Goal: Register for event/course

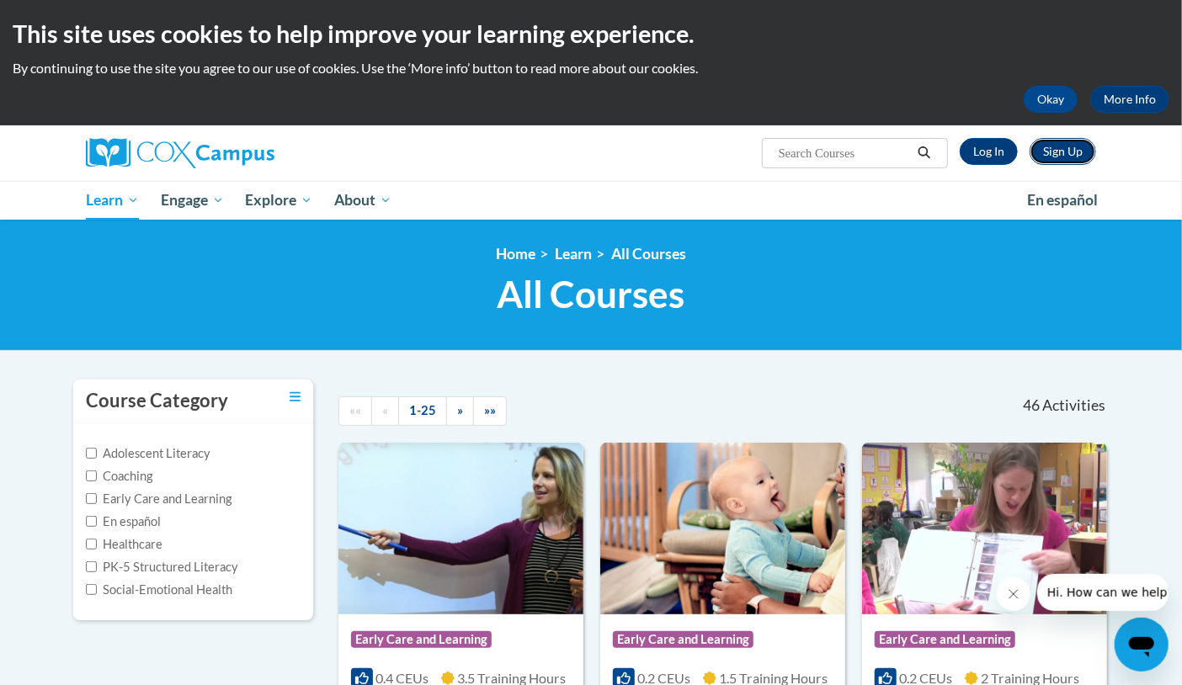
click at [1058, 149] on link "Sign Up" at bounding box center [1063, 151] width 67 height 27
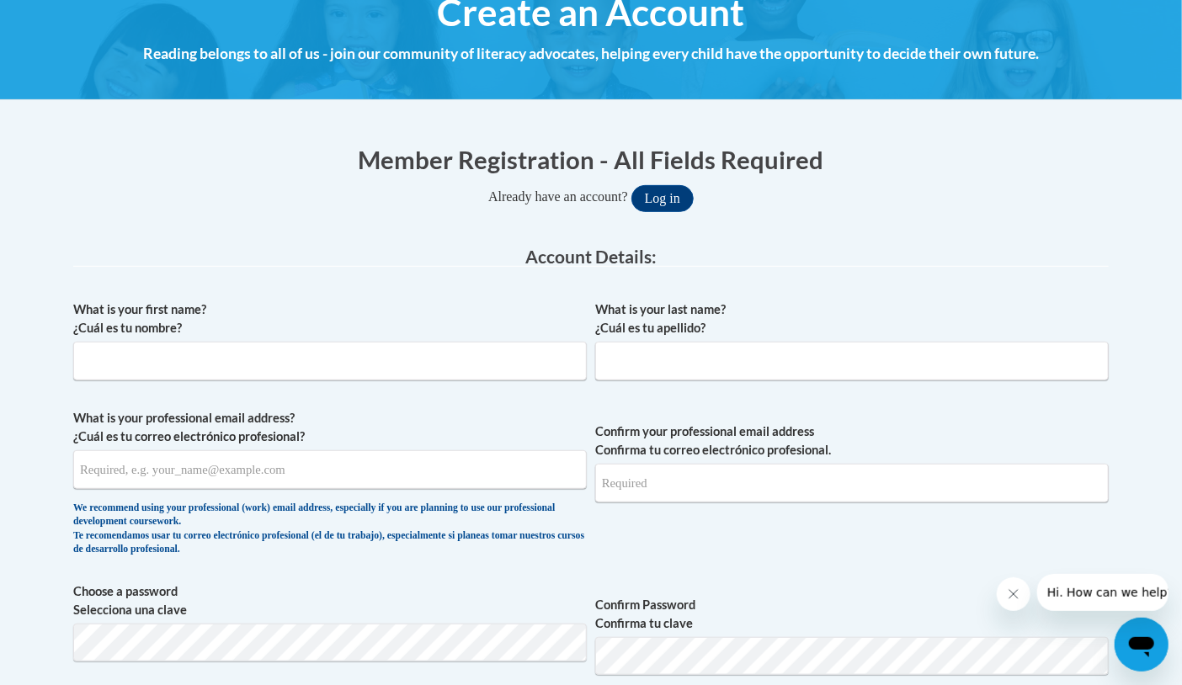
scroll to position [216, 0]
click at [397, 360] on input "What is your first name? ¿Cuál es tu nombre?" at bounding box center [330, 361] width 514 height 39
type input "Miranda"
click at [686, 353] on input "What is your last name? ¿Cuál es tu apellido?" at bounding box center [852, 361] width 514 height 39
type input "Gallardo"
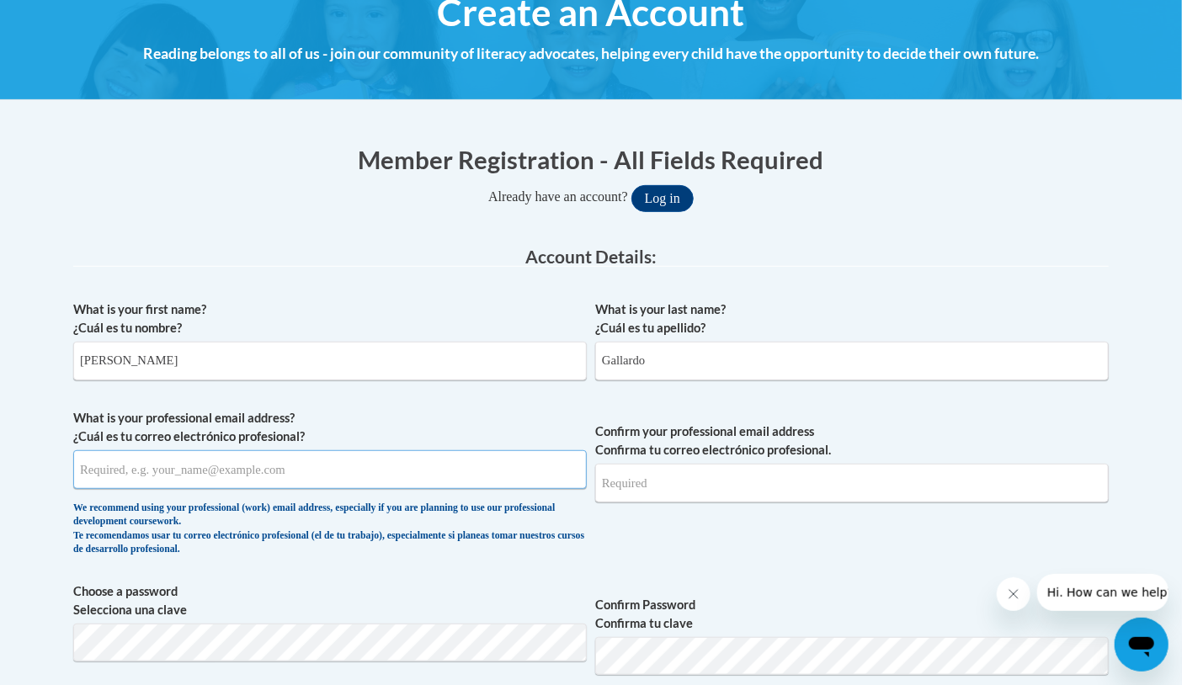
click at [274, 472] on input "What is your professional email address? ¿Cuál es tu correo electrónico profesi…" at bounding box center [330, 470] width 514 height 39
type input "mirandagallardo63@gmail.com"
click at [653, 484] on input "Confirm your professional email address Confirma tu correo electrónico profesio…" at bounding box center [852, 483] width 514 height 39
type input "j"
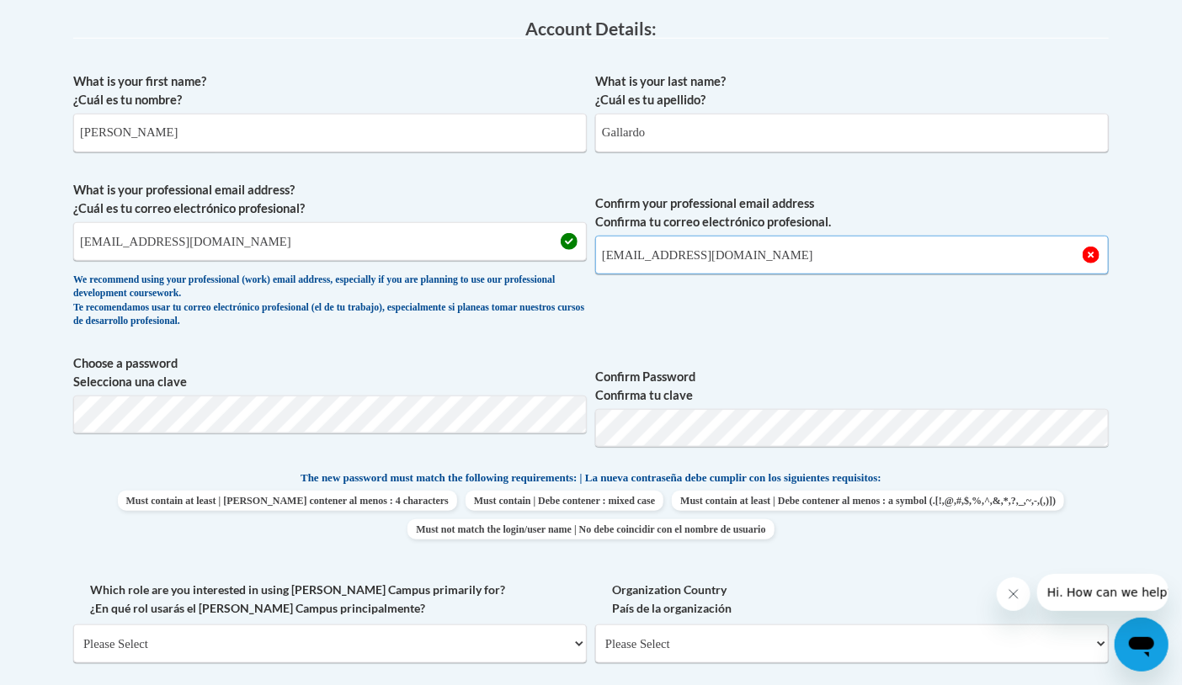
scroll to position [458, 0]
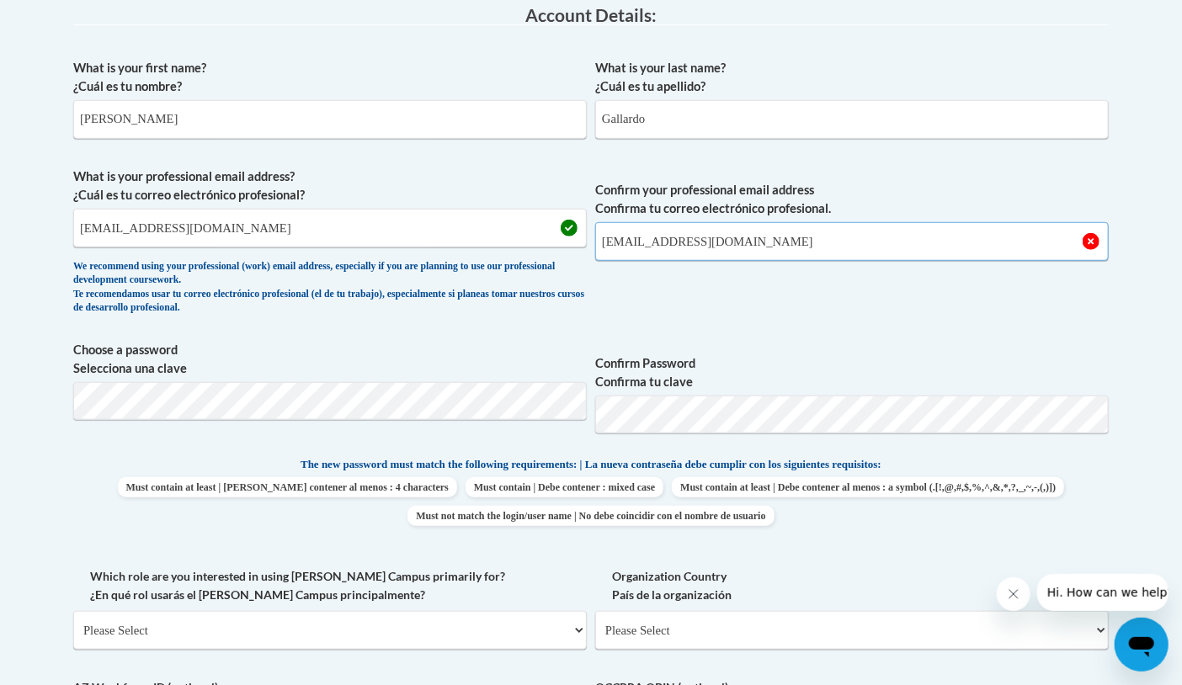
type input "mirandagallardo63@gmail.com"
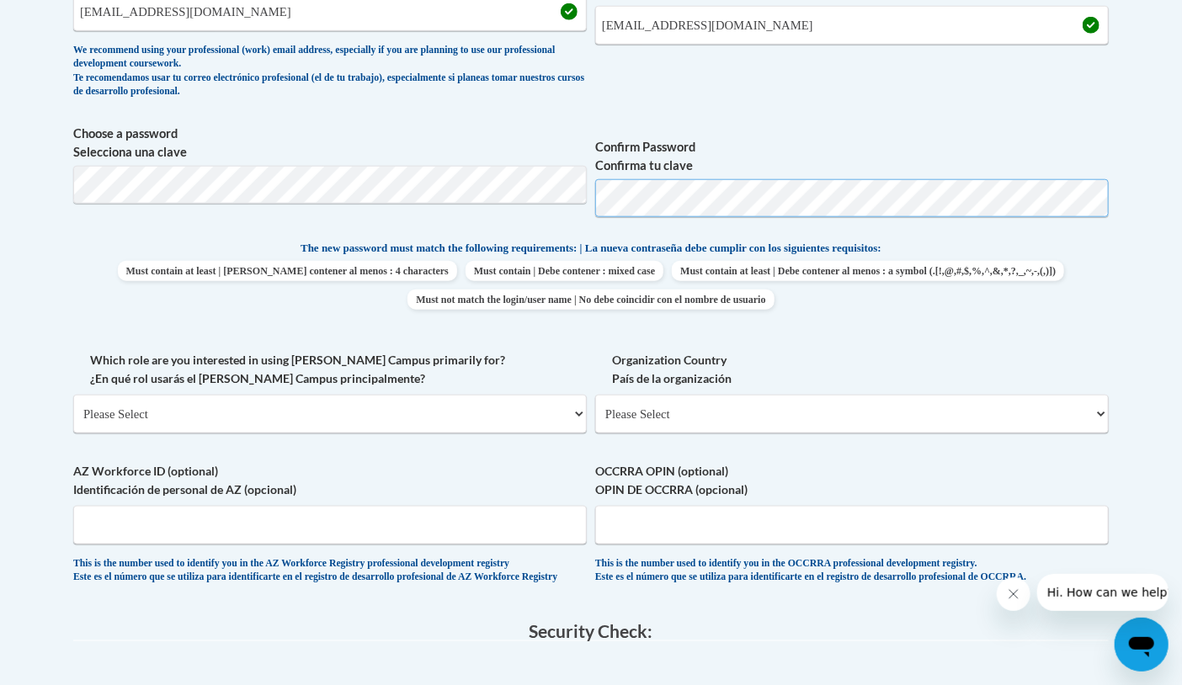
scroll to position [676, 0]
click at [165, 264] on span "Must contain at least | Debe contener al menos : 4 characters Must contain | De…" at bounding box center [591, 283] width 1036 height 49
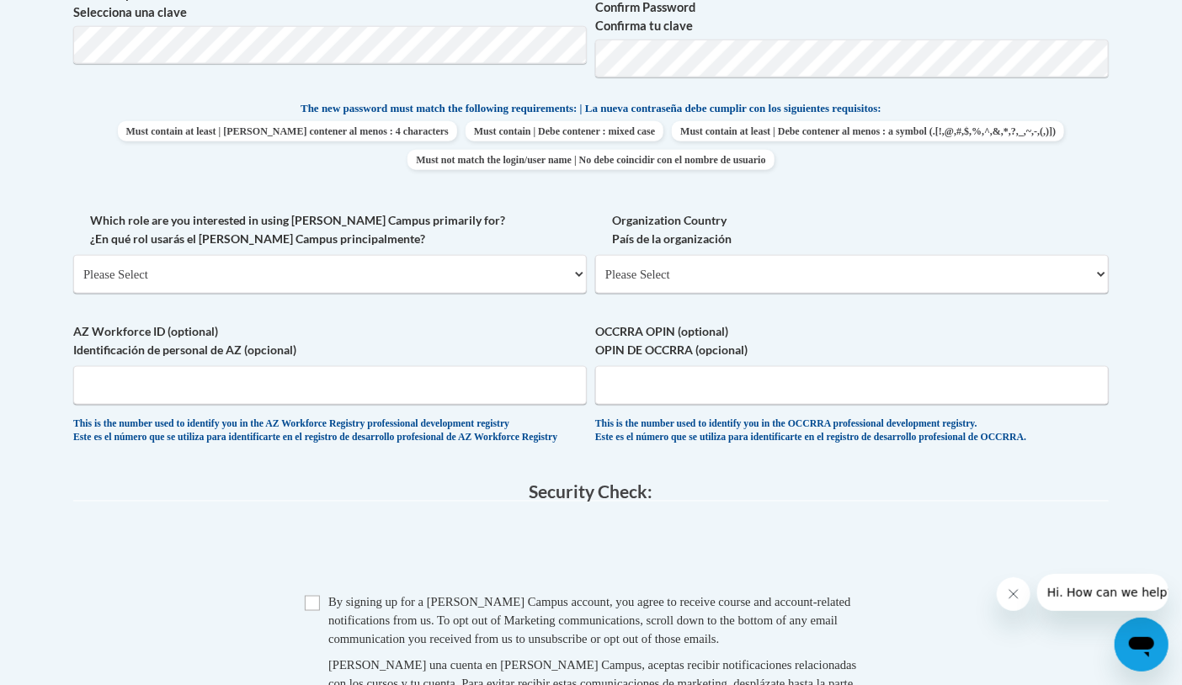
scroll to position [818, 0]
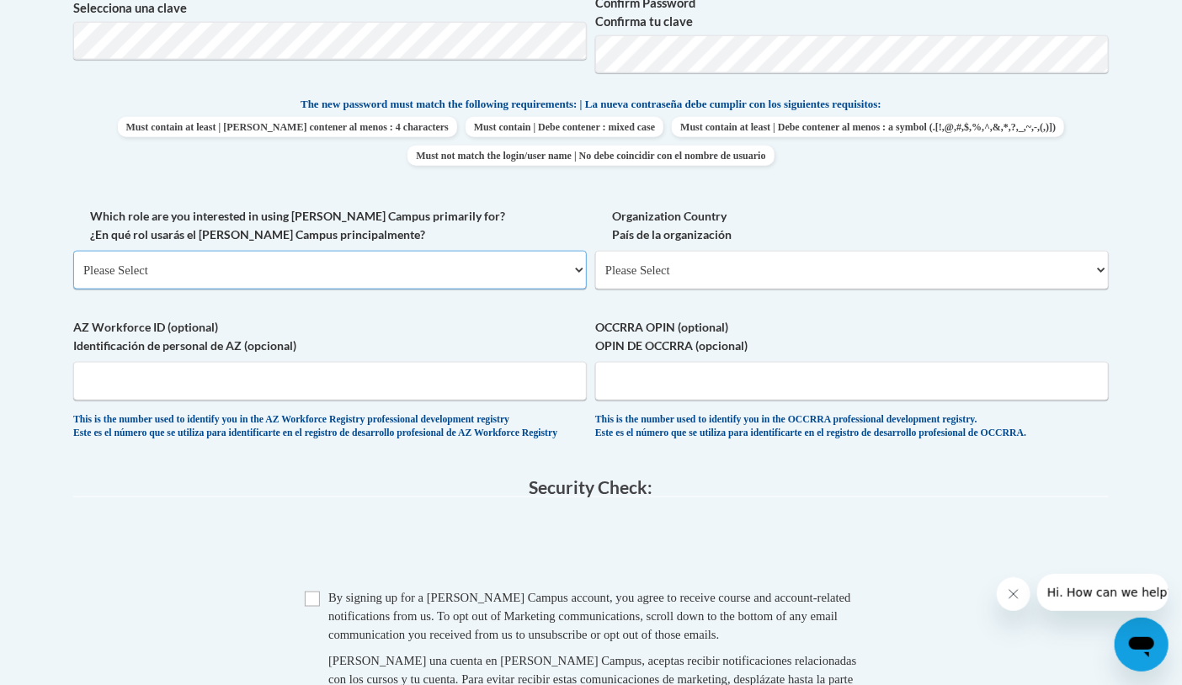
click at [337, 261] on select "Please Select College/University | Colegio/Universidad Community/Nonprofit Part…" at bounding box center [330, 270] width 514 height 39
select select "fbf2d438-af2f-41f8-98f1-81c410e29de3"
click at [73, 251] on select "Please Select College/University | Colegio/Universidad Community/Nonprofit Part…" at bounding box center [330, 270] width 514 height 39
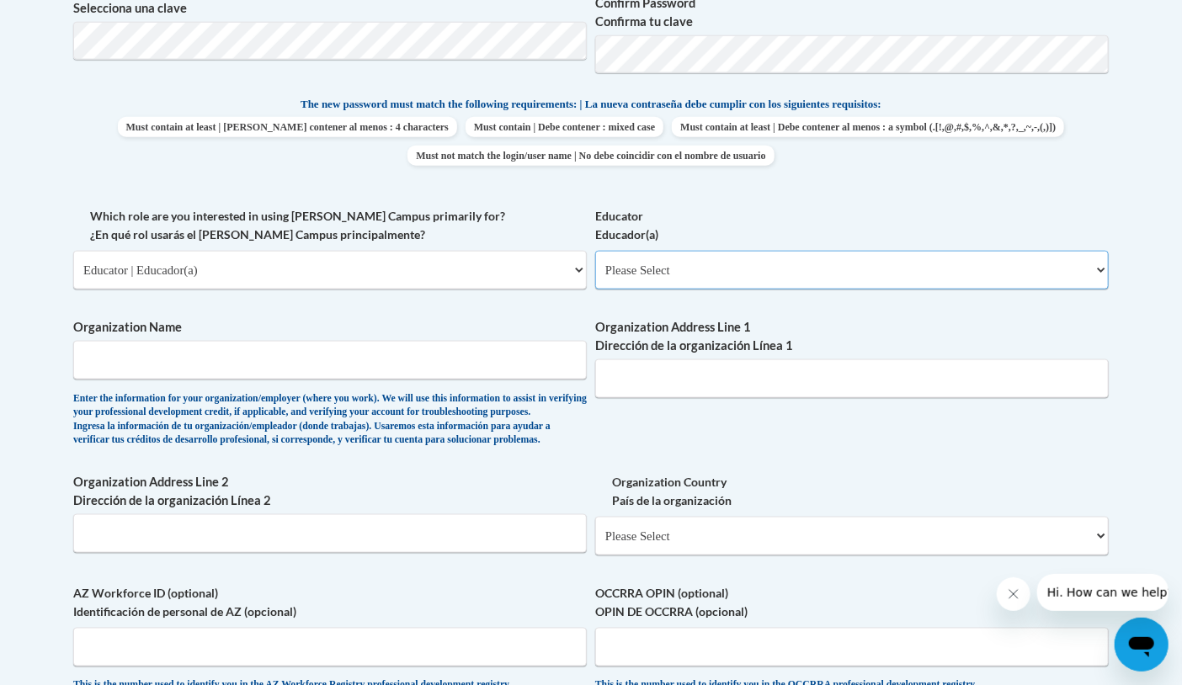
click at [674, 279] on select "Please Select Early Learning/Daycare Teacher/Family Home Care Provider | Maestr…" at bounding box center [852, 270] width 514 height 39
click at [483, 339] on span "Organization Name Enter the information for your organization/employer (where y…" at bounding box center [330, 382] width 514 height 129
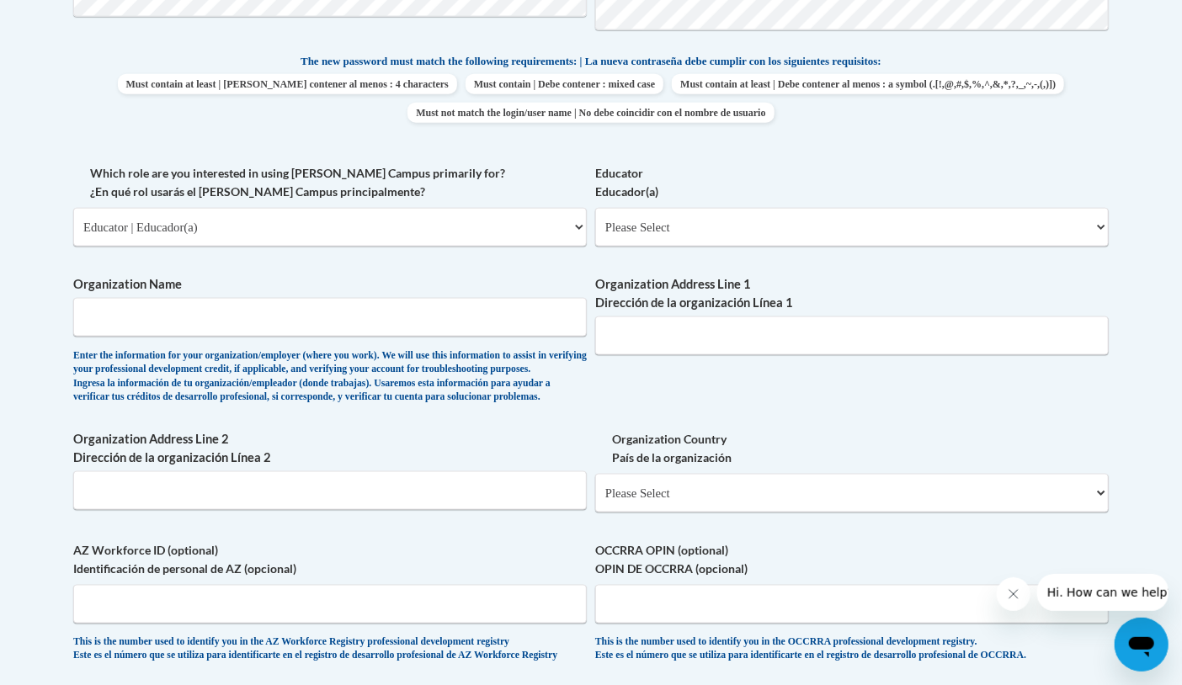
scroll to position [873, 0]
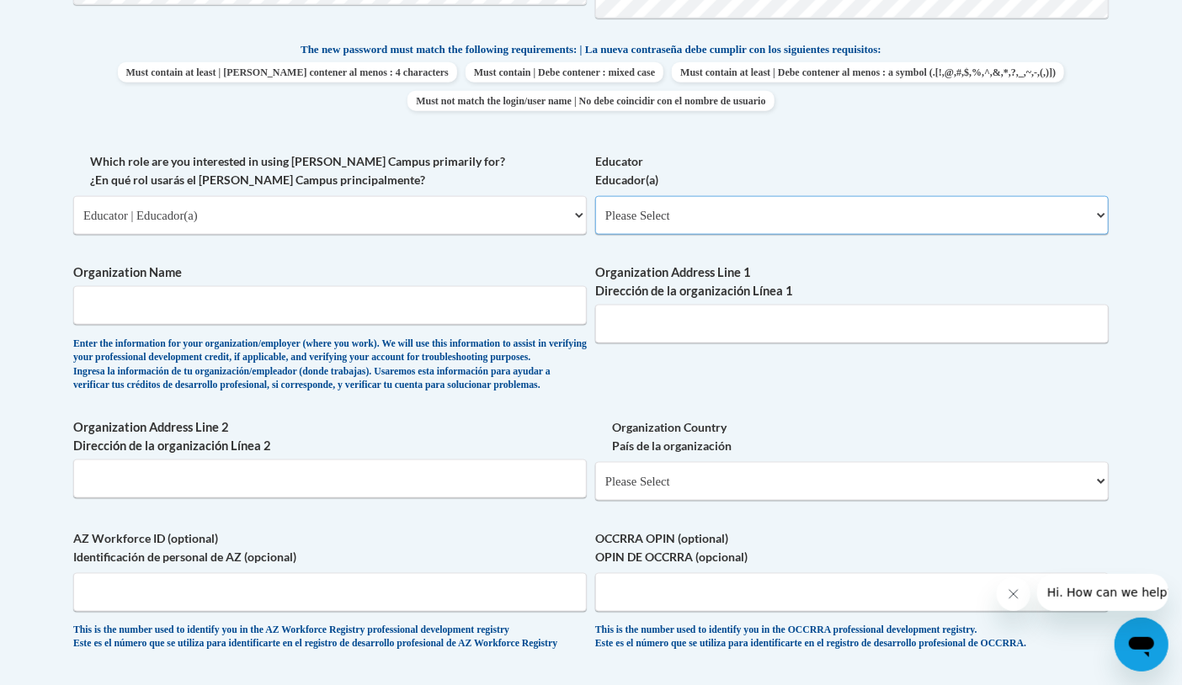
click at [640, 215] on select "Please Select Early Learning/Daycare Teacher/Family Home Care Provider | Maestr…" at bounding box center [852, 215] width 514 height 39
click at [648, 226] on select "Please Select Early Learning/Daycare Teacher/Family Home Care Provider | Maestr…" at bounding box center [852, 215] width 514 height 39
select select "8e40623d-54d0-45cd-9f92-5df65cd3f8cf"
click at [595, 196] on select "Please Select Early Learning/Daycare Teacher/Family Home Care Provider | Maestr…" at bounding box center [852, 215] width 514 height 39
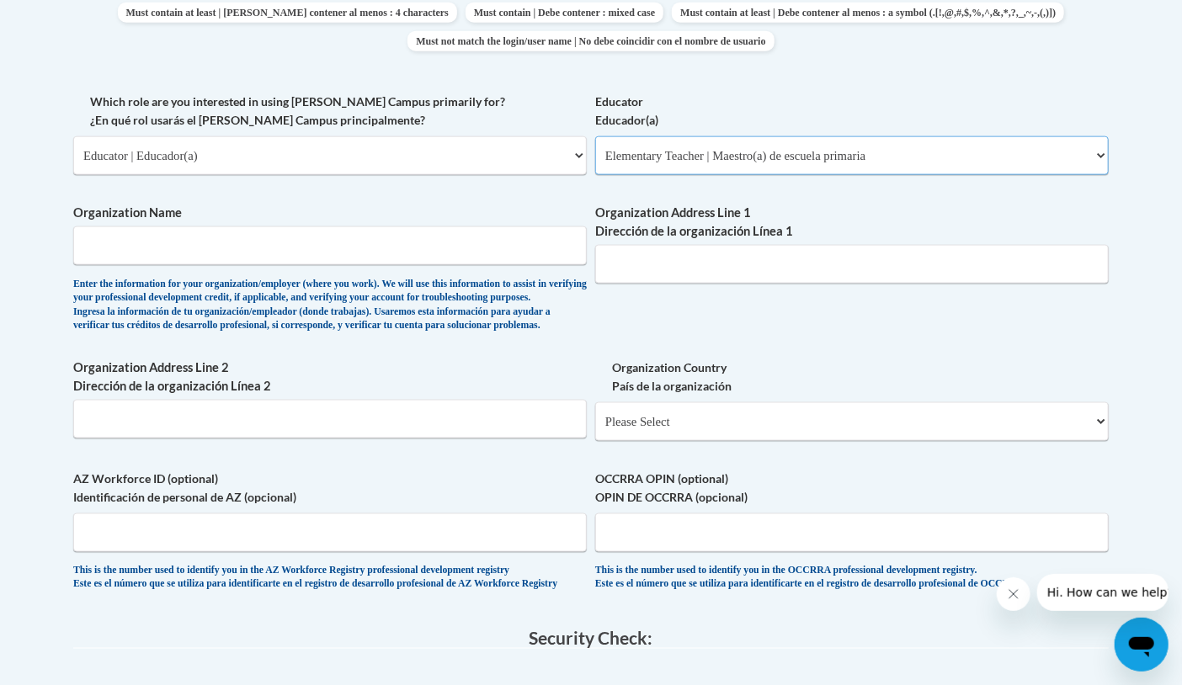
scroll to position [935, 0]
click at [428, 380] on div "What is your first name? ¿Cuál es tu nombre? Miranda What is your last name? ¿C…" at bounding box center [591, 91] width 1036 height 1034
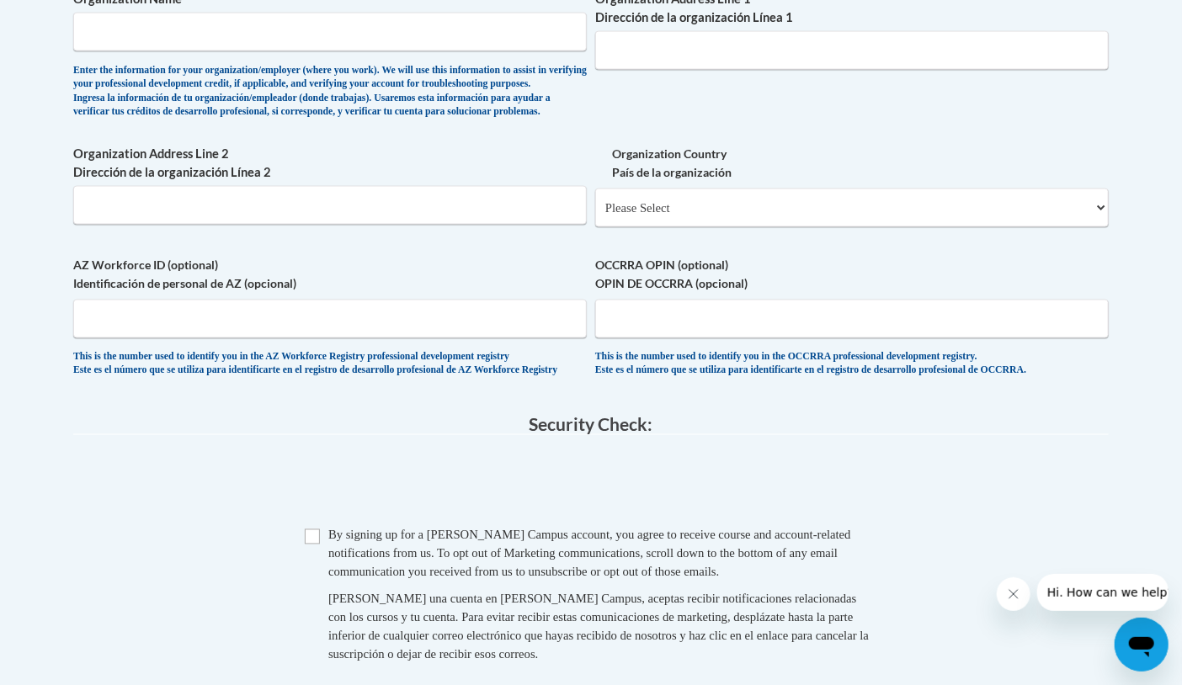
scroll to position [1155, 0]
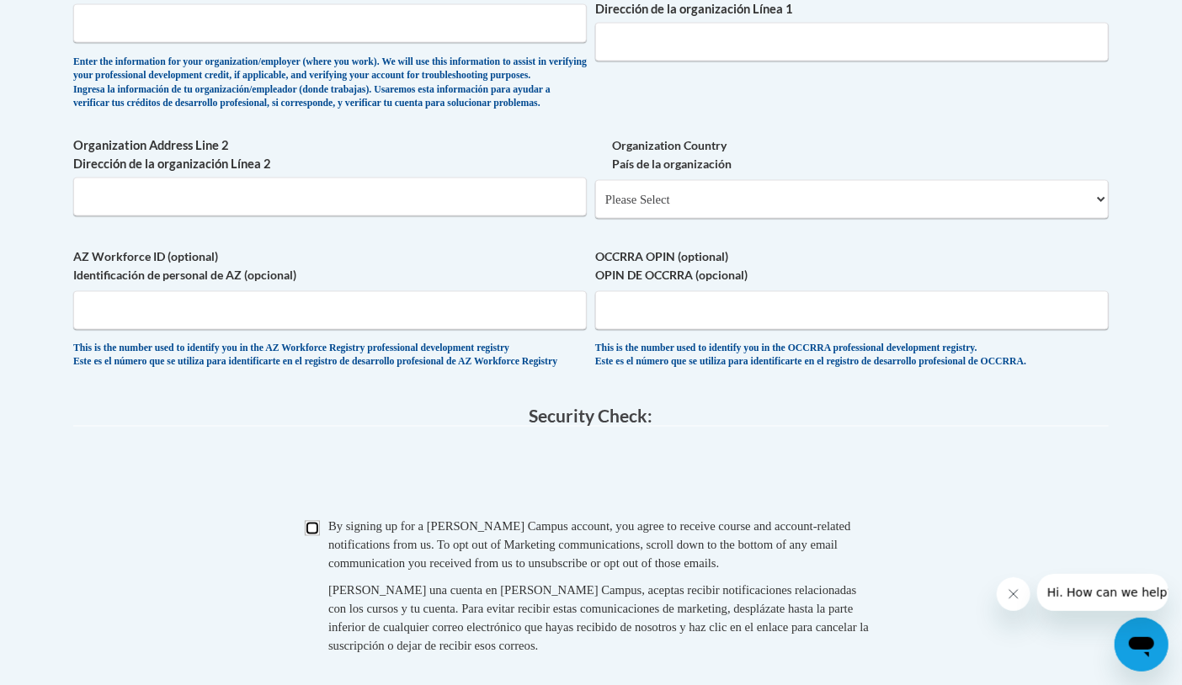
click at [317, 536] on input "Checkbox" at bounding box center [312, 528] width 15 height 15
checkbox input "true"
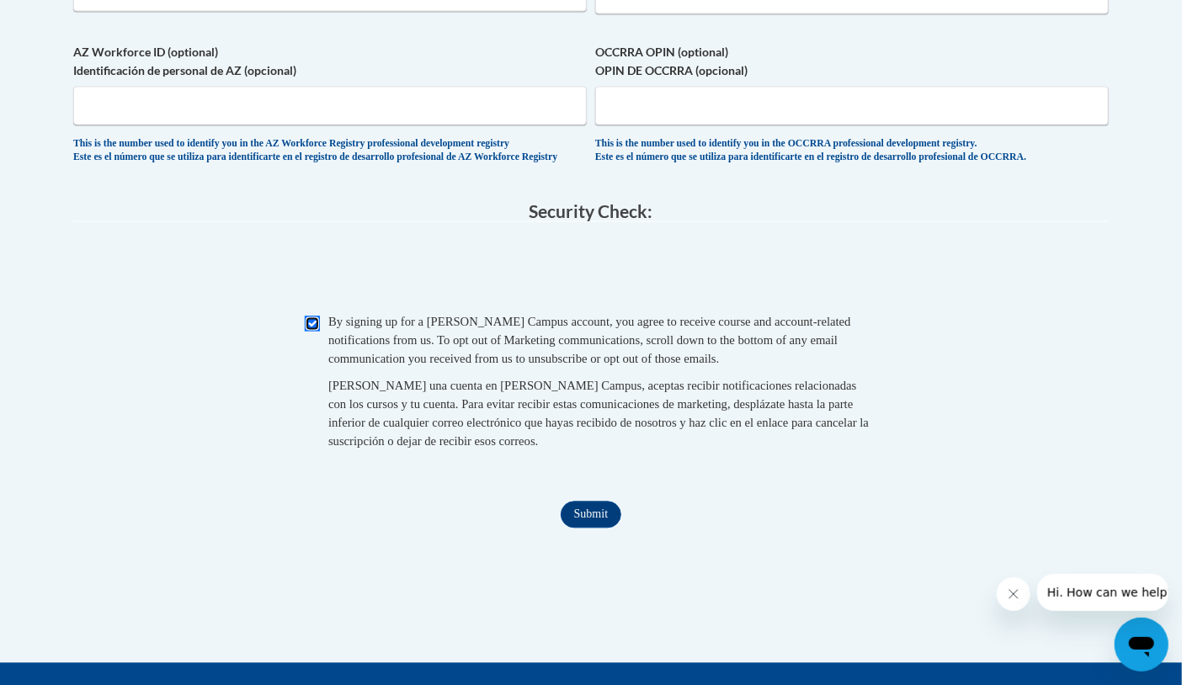
scroll to position [1362, 0]
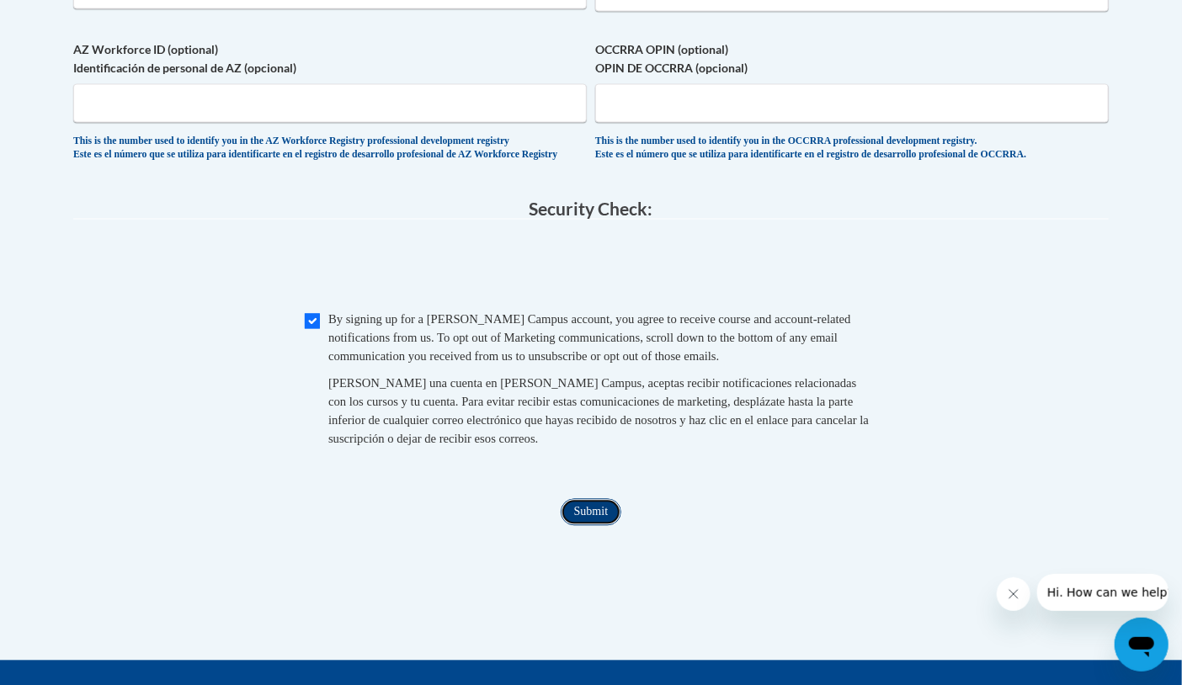
click at [589, 526] on input "Submit" at bounding box center [591, 512] width 61 height 27
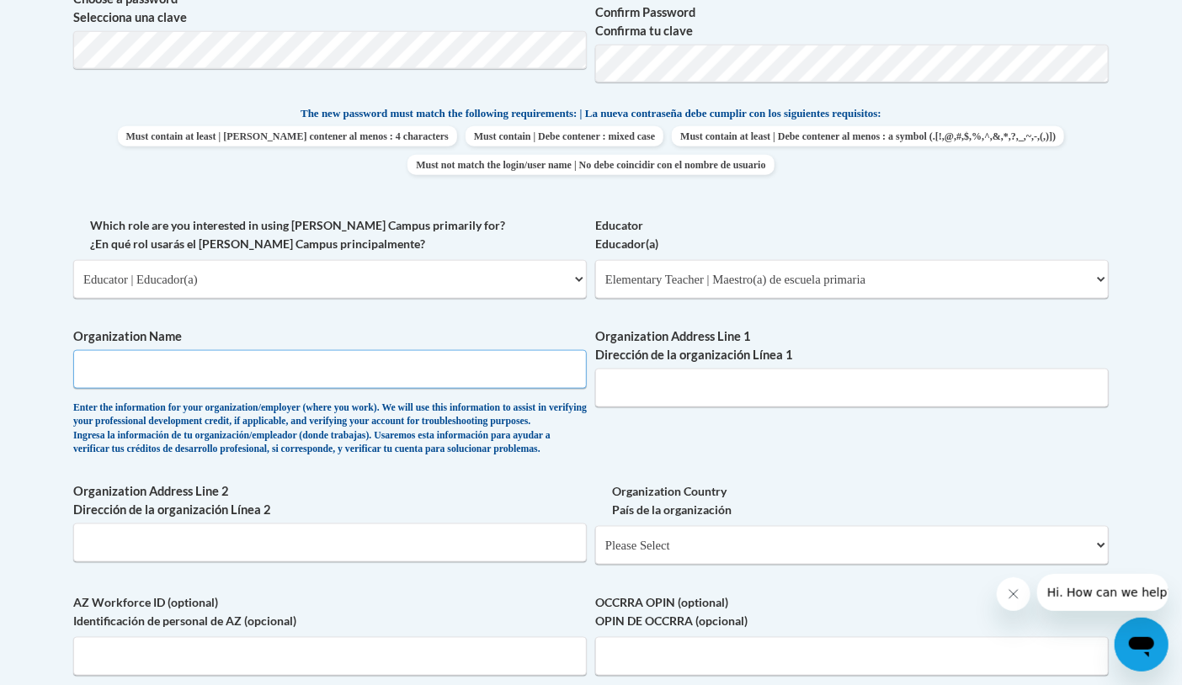
scroll to position [802, 0]
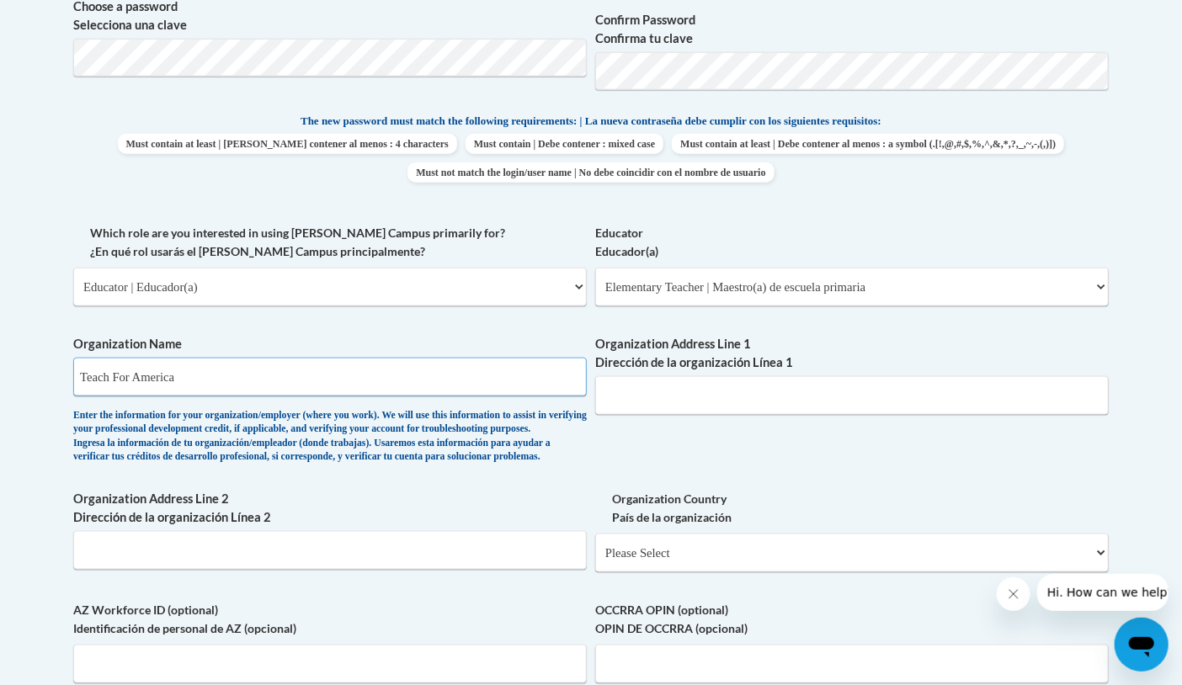
type input "Teach For America"
click at [722, 482] on div "What is your first name? ¿Cuál es tu nombre? Miranda What is your last name? ¿C…" at bounding box center [591, 224] width 1036 height 1034
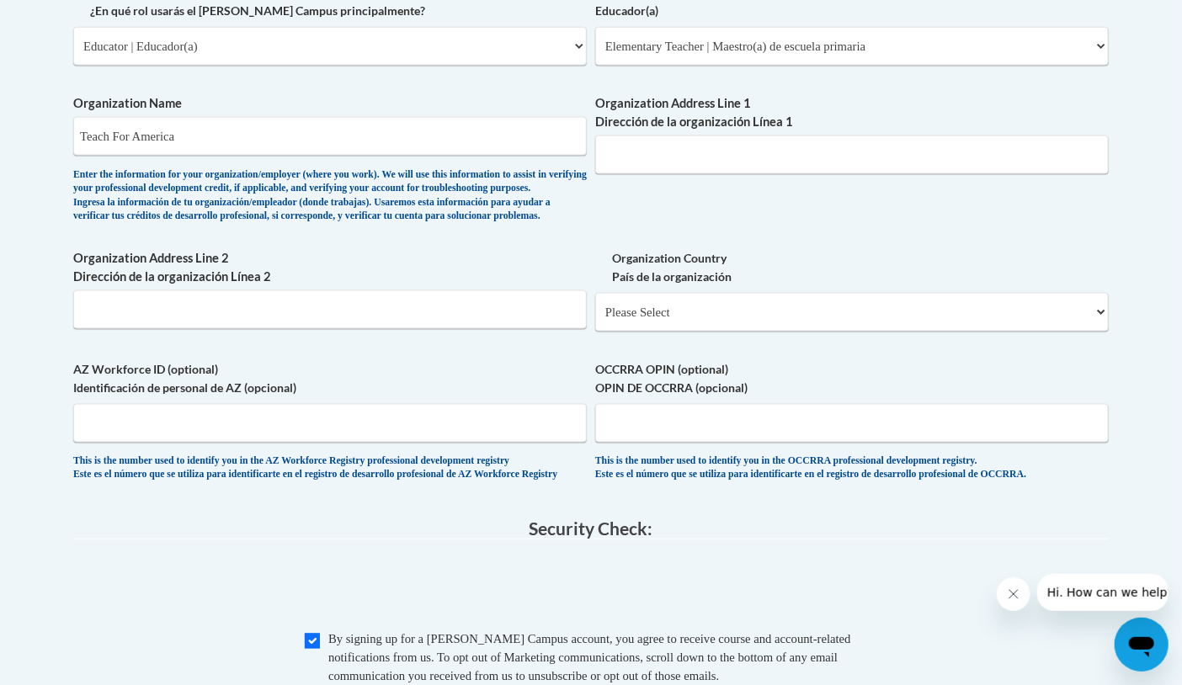
scroll to position [991, 0]
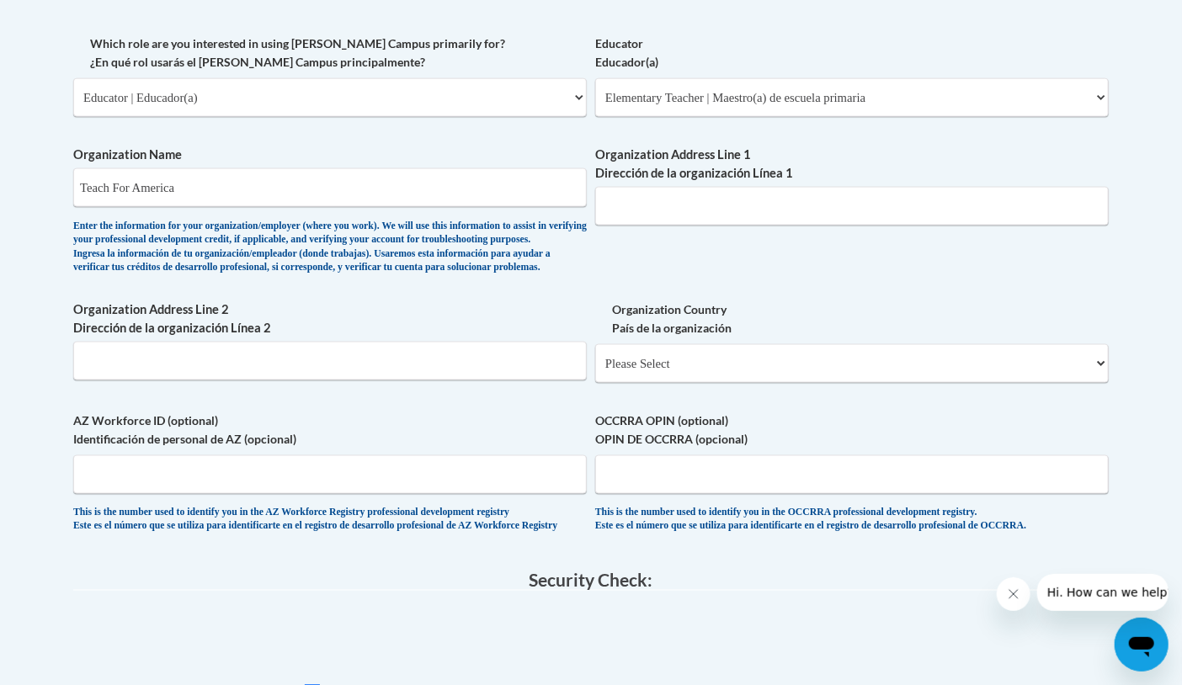
click at [677, 280] on div "What is your first name? ¿Cuál es tu nombre? Miranda What is your last name? ¿C…" at bounding box center [591, 34] width 1036 height 1034
click at [674, 213] on input "Organization Address Line 1 Dirección de la organización Línea 1" at bounding box center [852, 206] width 514 height 39
click at [668, 279] on div "What is your first name? ¿Cuál es tu nombre? Miranda What is your last name? ¿C…" at bounding box center [591, 34] width 1036 height 1034
click at [480, 381] on input "Organization Address Line 2 Dirección de la organización Línea 2" at bounding box center [330, 361] width 514 height 39
click at [451, 430] on div "What is your first name? ¿Cuál es tu nombre? Miranda What is your last name? ¿C…" at bounding box center [591, 34] width 1036 height 1034
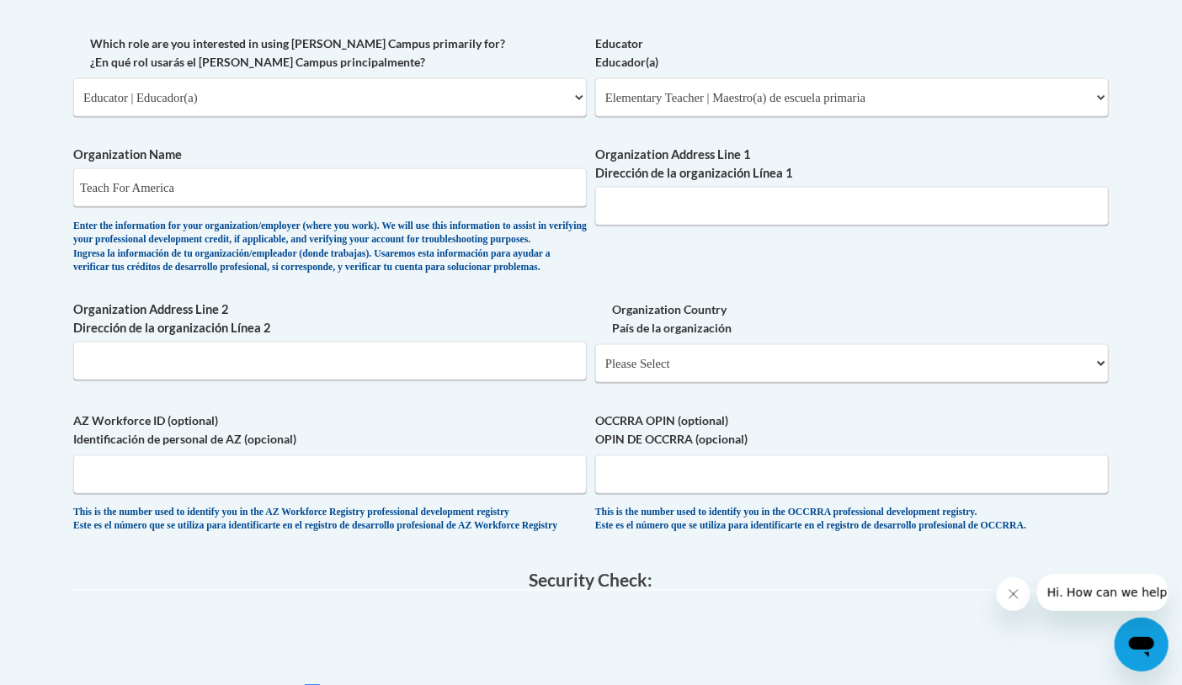
scroll to position [1005, 0]
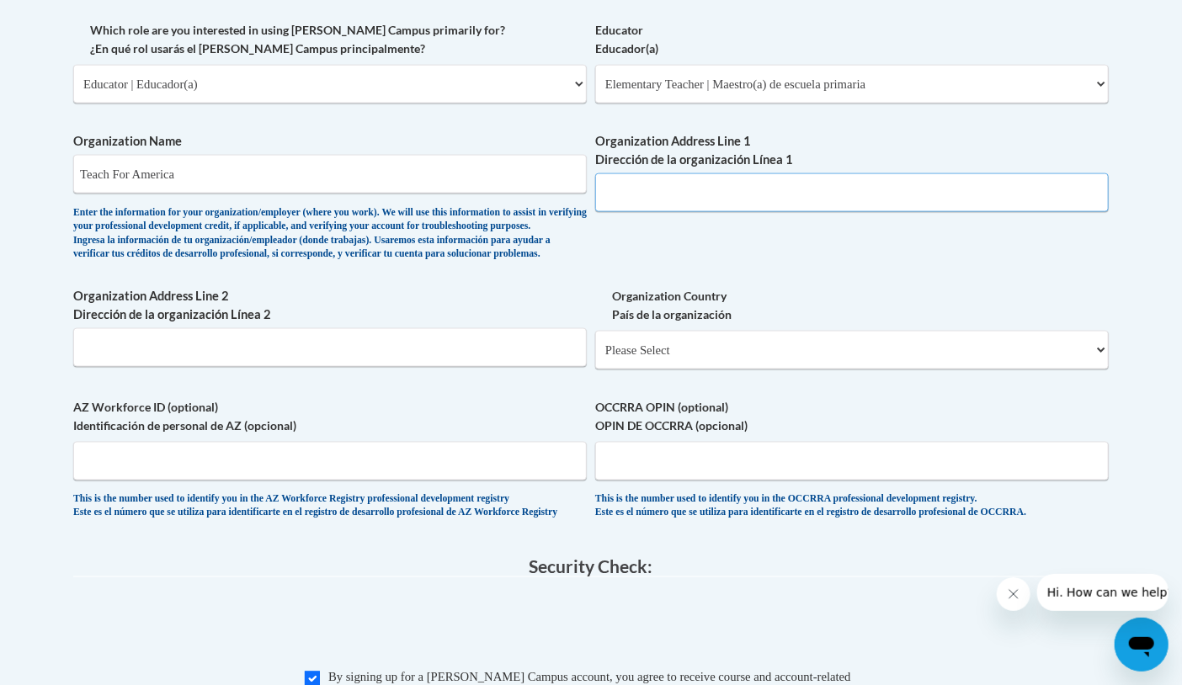
click at [639, 185] on input "Organization Address Line 1 Dirección de la organización Línea 1" at bounding box center [852, 192] width 514 height 39
paste input "25 Broadway, 12th Floor, New York, NY, 10004"
type input "25 Broadway, 12th Floor, New York, NY, 10004"
click at [706, 370] on select "Please Select United States | Estados Unidos Outside of the United States | Fue…" at bounding box center [852, 350] width 514 height 39
select select "ad49bcad-a171-4b2e-b99c-48b446064914"
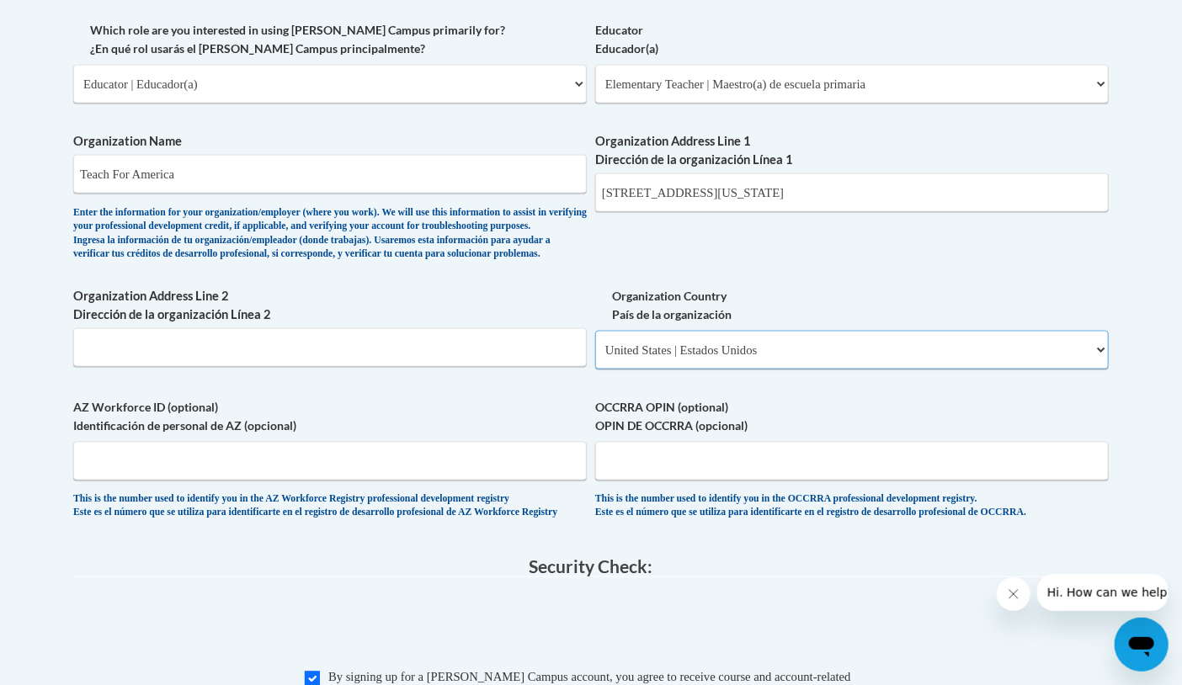
click at [595, 357] on select "Please Select United States | Estados Unidos Outside of the United States | Fue…" at bounding box center [852, 350] width 514 height 39
select select
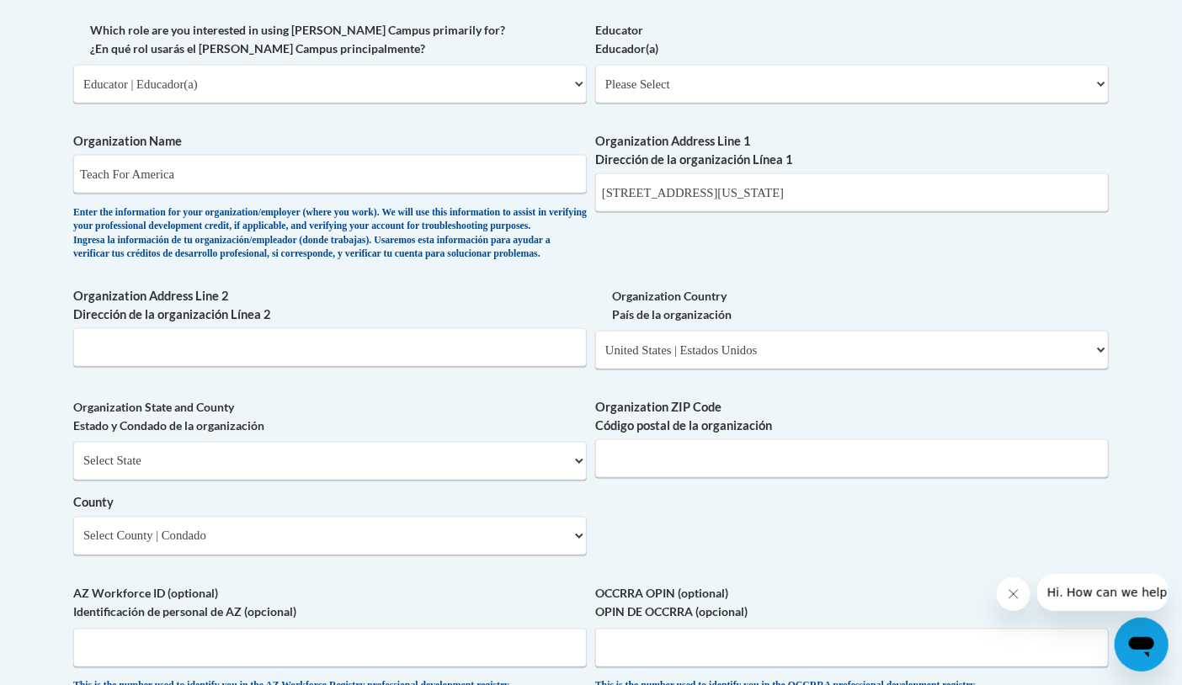
click at [784, 307] on div "What is your first name? ¿Cuál es tu nombre? Miranda What is your last name? ¿C…" at bounding box center [591, 114] width 1036 height 1221
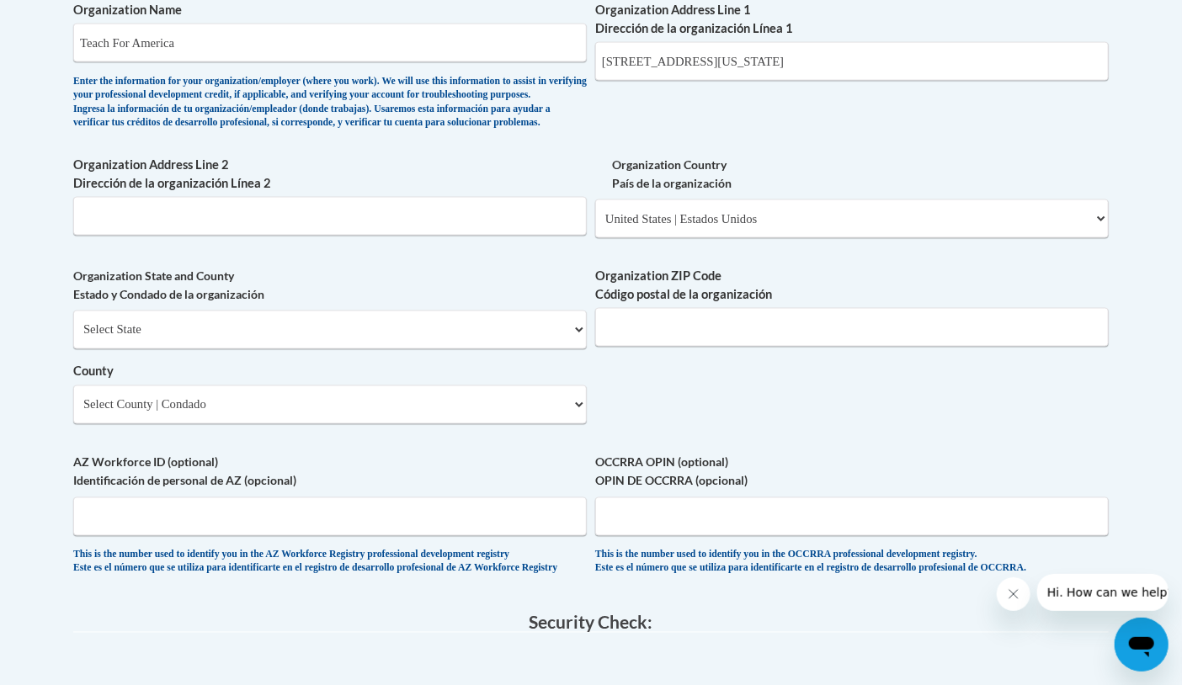
scroll to position [1140, 0]
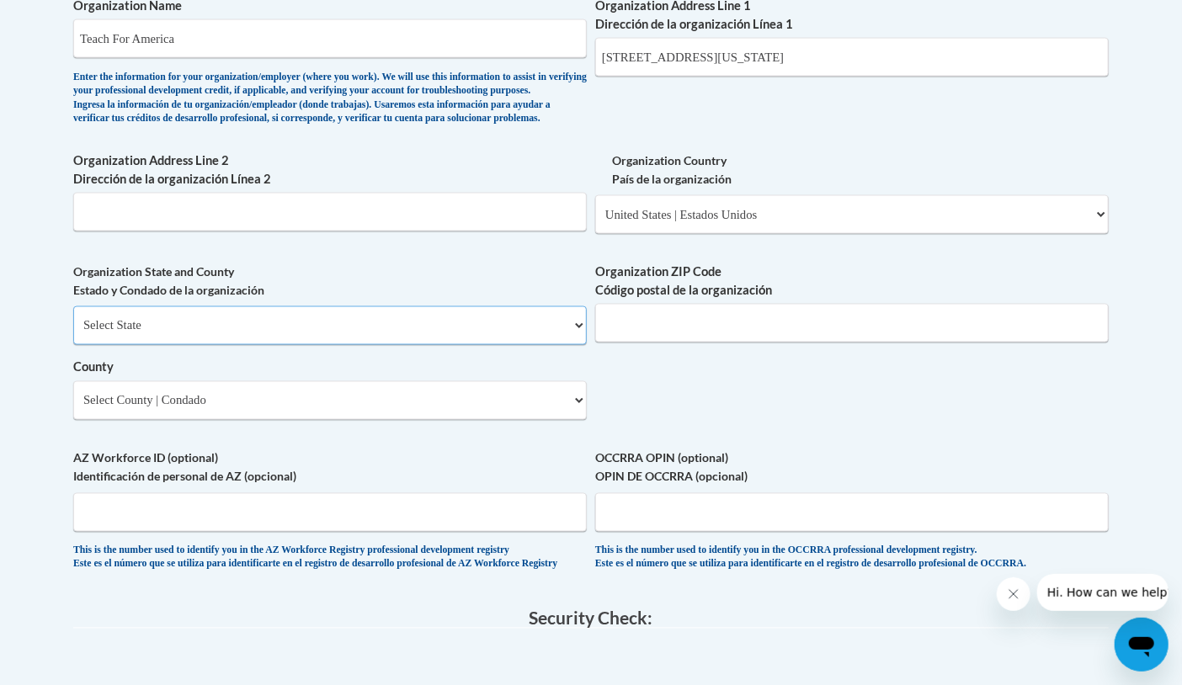
click at [120, 345] on select "Select State Alabama Alaska Arizona Arkansas California Colorado Connecticut De…" at bounding box center [330, 326] width 514 height 39
select select "New York"
click at [73, 333] on select "Select State Alabama Alaska Arizona Arkansas California Colorado Connecticut De…" at bounding box center [330, 326] width 514 height 39
click at [658, 343] on input "Organization ZIP Code Código postal de la organización" at bounding box center [852, 323] width 514 height 39
type input "10004"
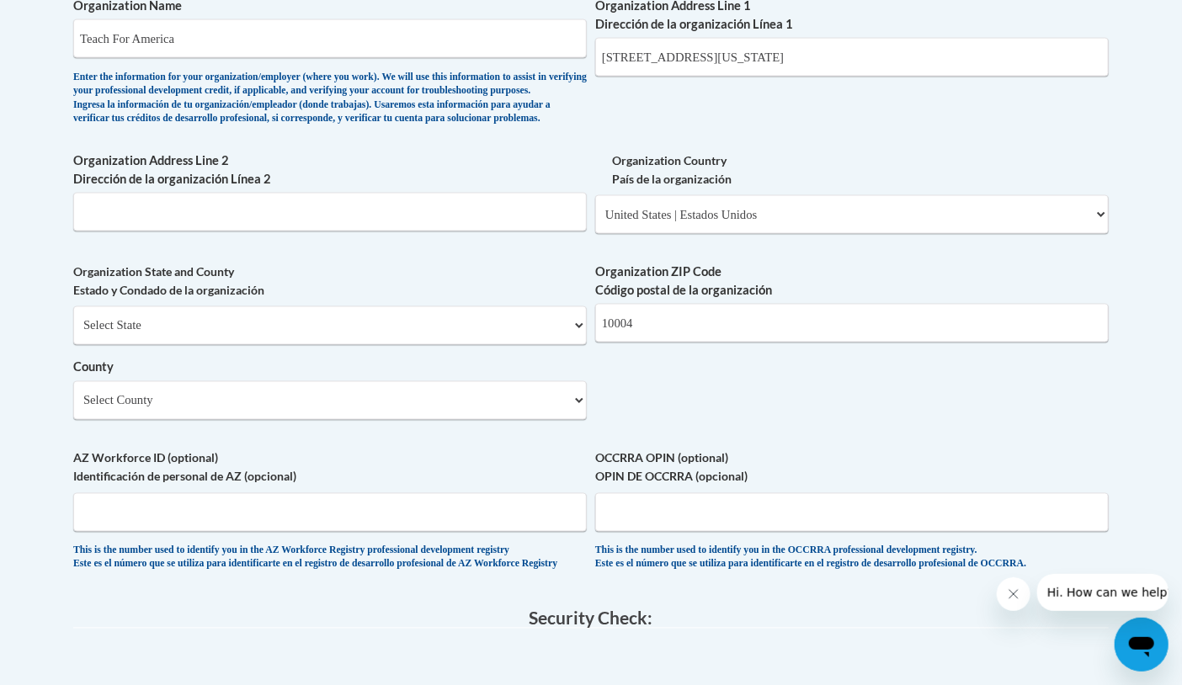
click at [558, 420] on select "Select County Albany Allegany Bronx Broome Cattaraugus Cayuga Chautauqua Chemun…" at bounding box center [330, 400] width 514 height 39
click at [34, 332] on body "This site uses cookies to help improve your learning experience. By continuing …" at bounding box center [591, 114] width 1182 height 2508
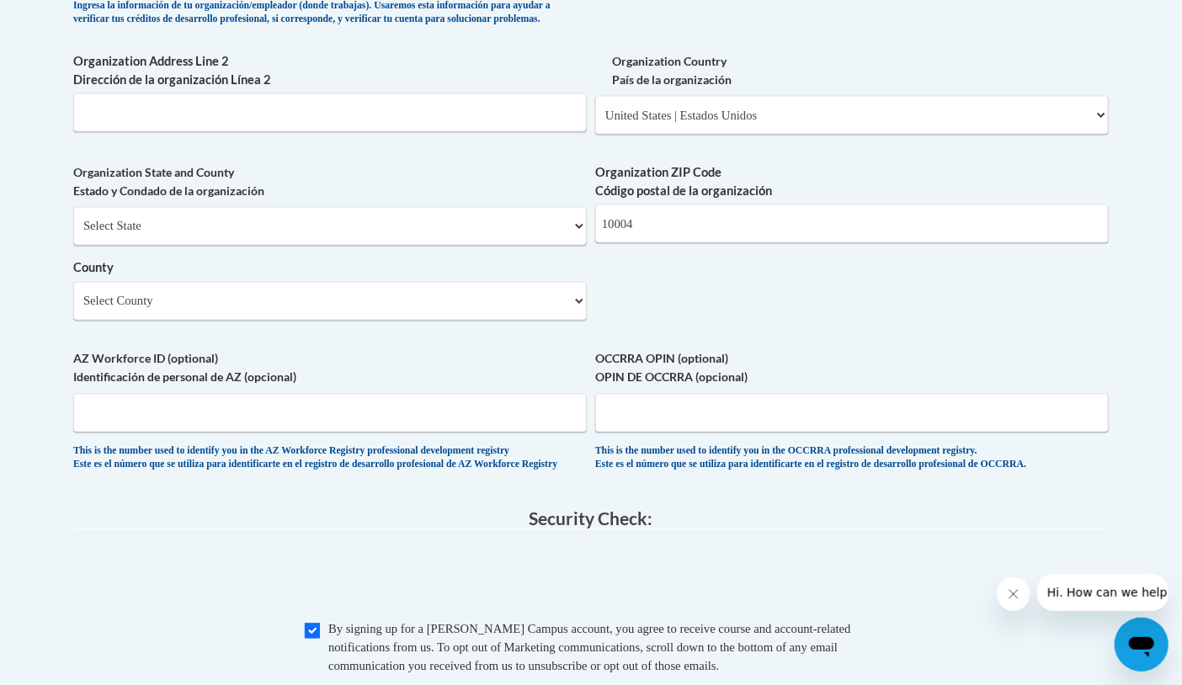
scroll to position [1249, 0]
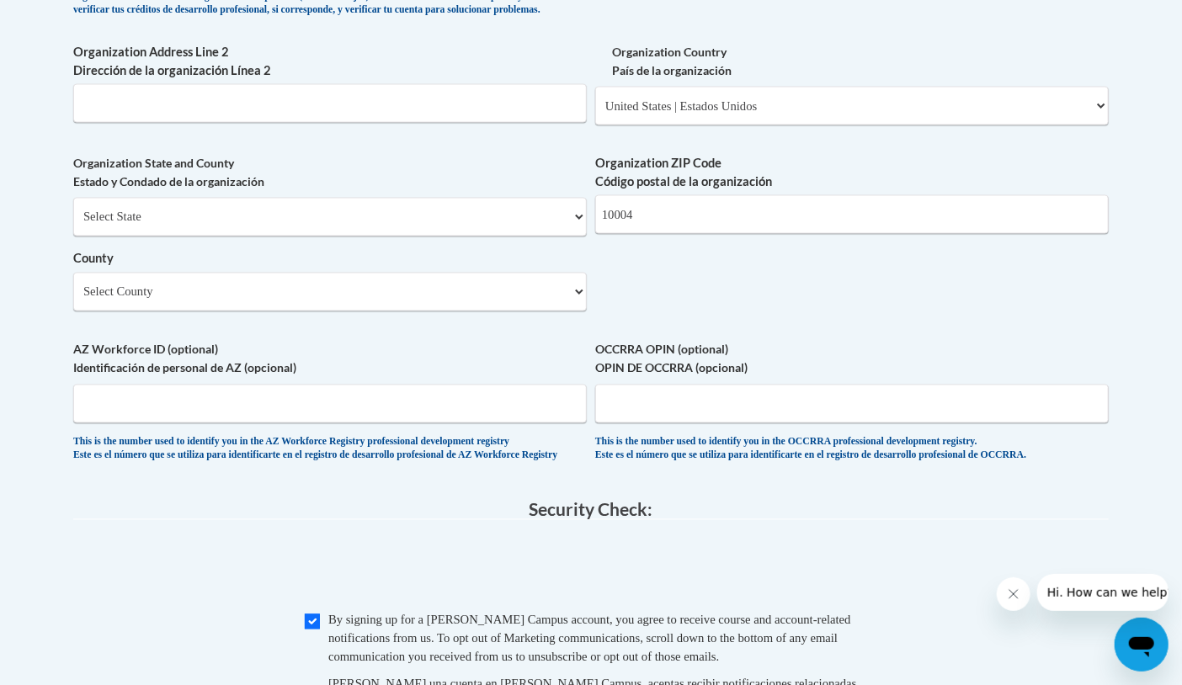
click at [224, 568] on fieldset "Security Check: Enter the security code + = TextBox Checkbox" at bounding box center [591, 644] width 1036 height 286
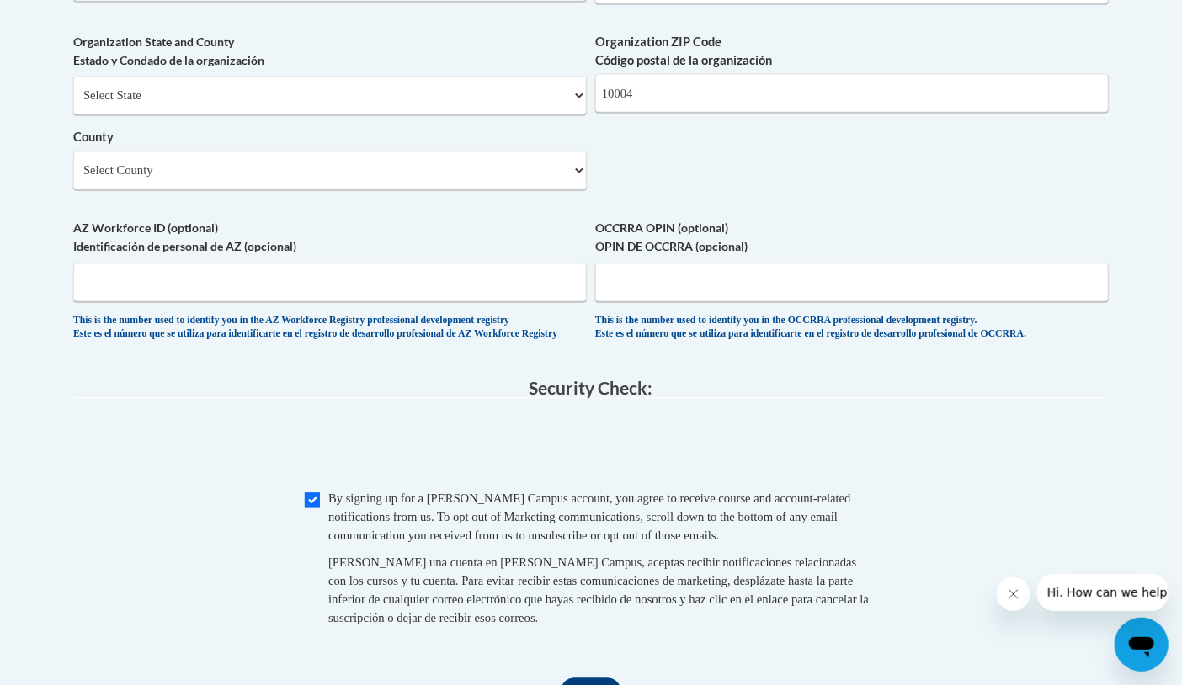
click at [138, 482] on span "0cAFcWeA6pOn-WUH3qDbx4VhzTk_YtkNS6rud_HeR14hUxTE1hcBSTUnnPyZ_7hDwNTAGddWrtAGC3F…" at bounding box center [591, 449] width 1036 height 66
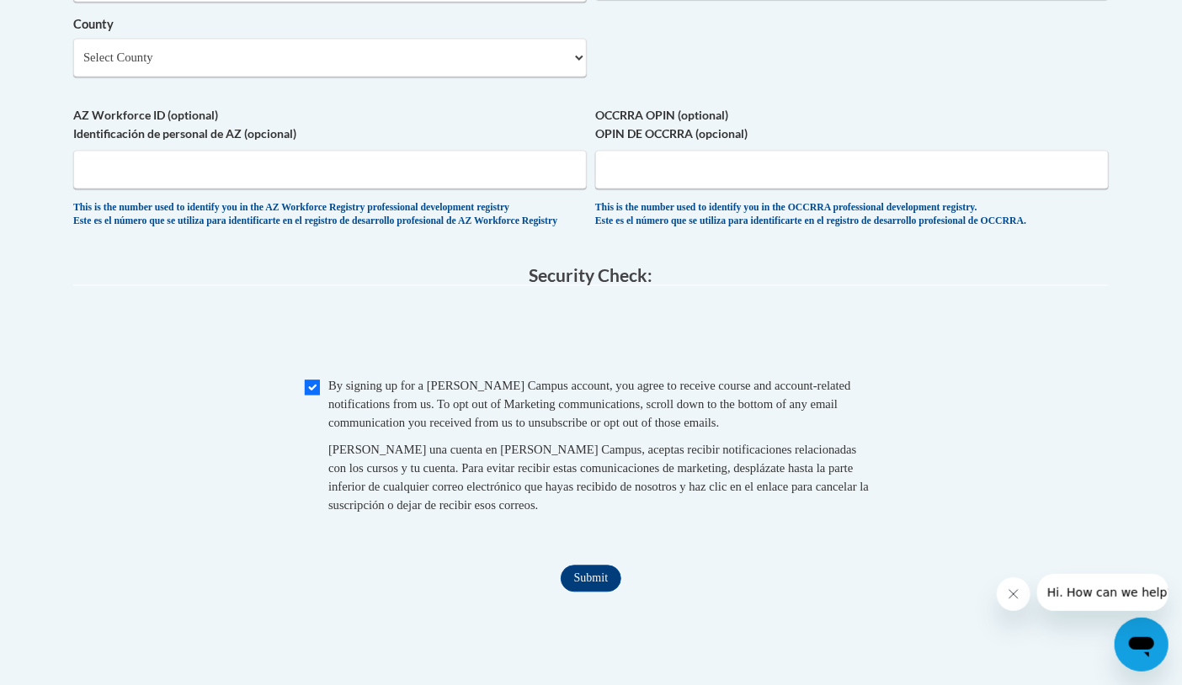
scroll to position [1549, 0]
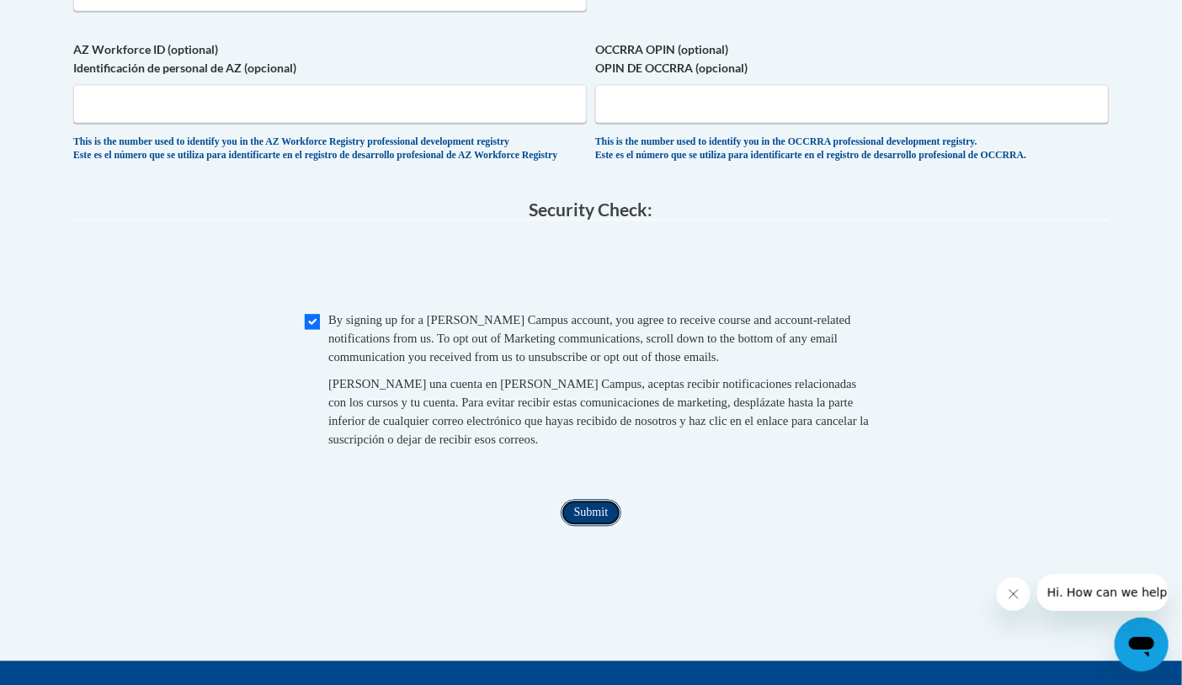
click at [582, 526] on input "Submit" at bounding box center [591, 512] width 61 height 27
